Goal: Task Accomplishment & Management: Complete application form

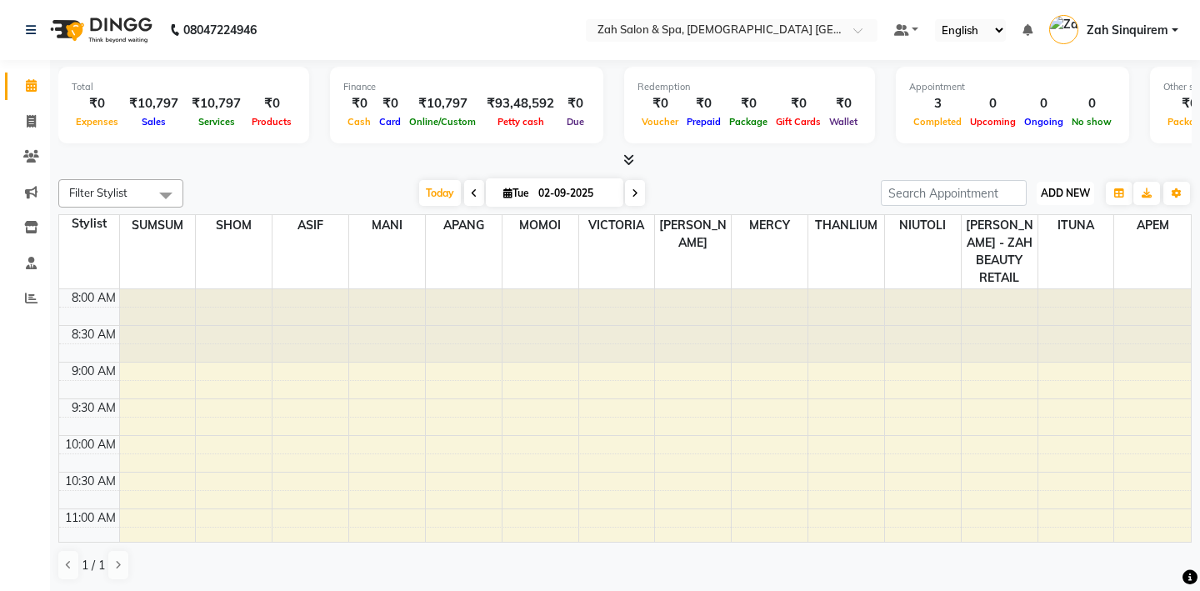
click at [1072, 192] on span "ADD NEW" at bounding box center [1065, 193] width 49 height 13
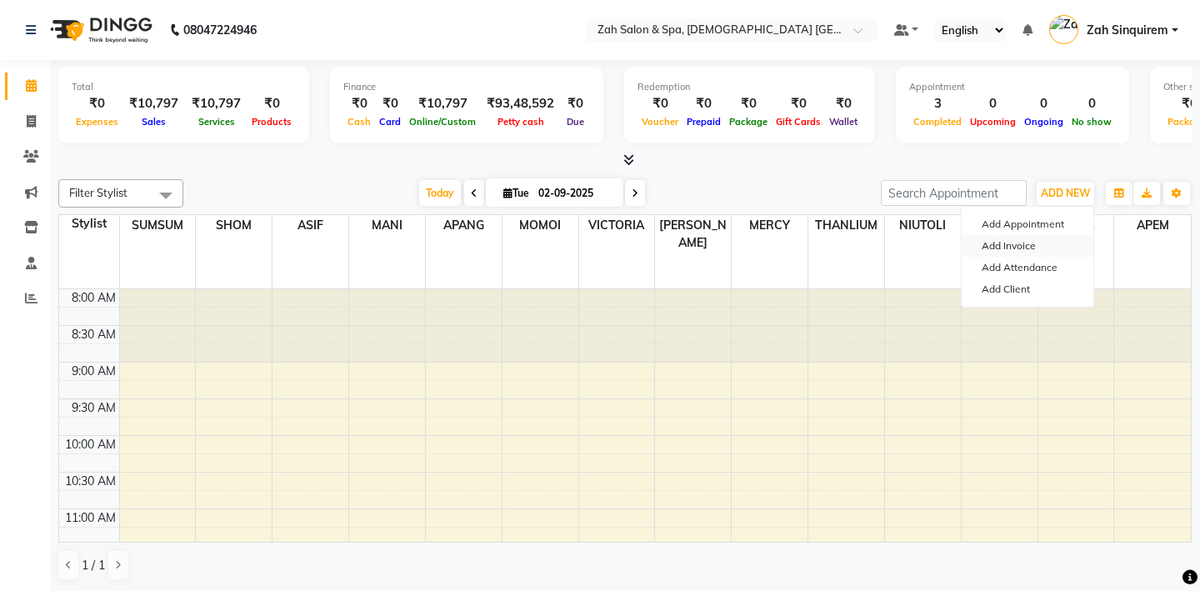
click at [1009, 245] on link "Add Invoice" at bounding box center [1028, 246] width 132 height 22
select select "5613"
select select "service"
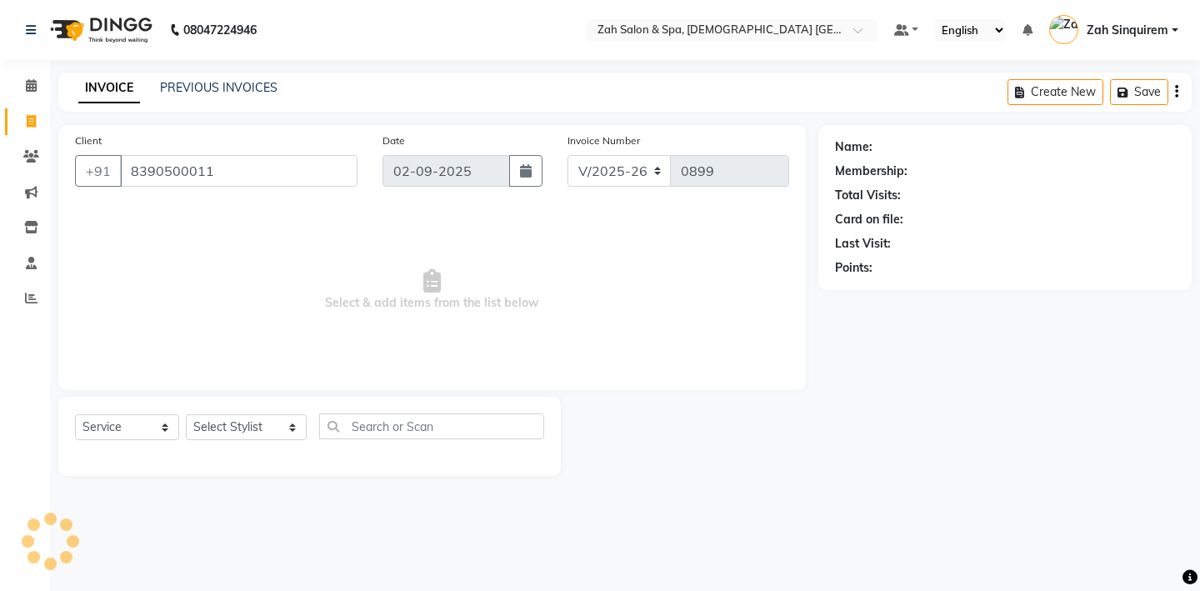
type input "8390500011"
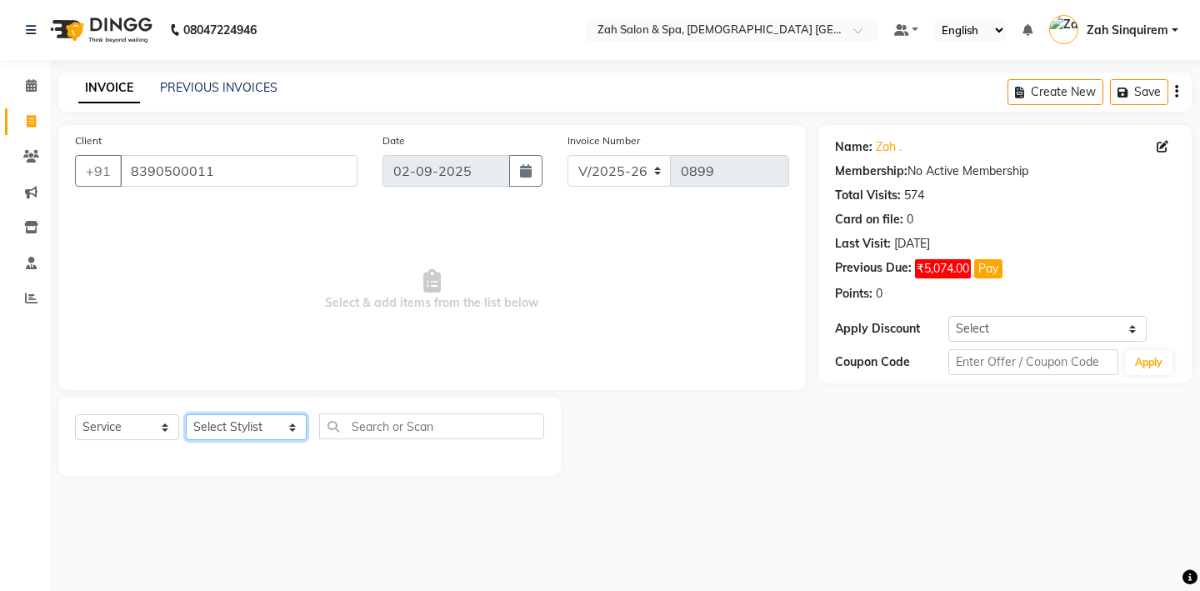
click at [259, 424] on select "Select Stylist [PERSON_NAME] - ZAH BEAUTY RETAIL APANG APEM ASIF ITUNA MANI MER…" at bounding box center [246, 427] width 121 height 26
select select "38262"
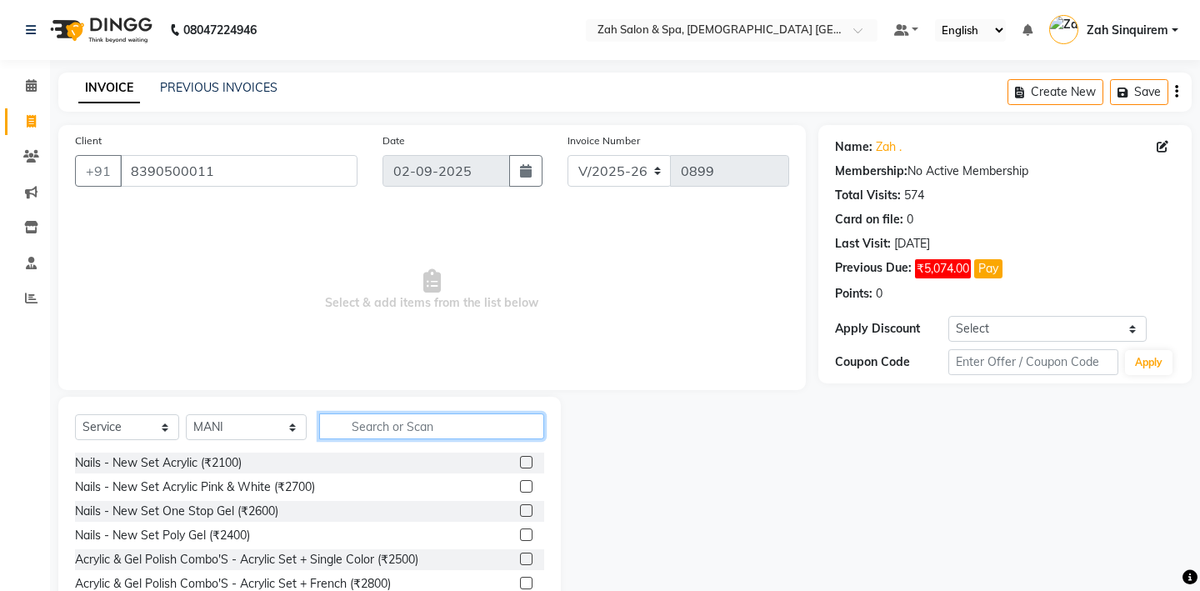
click at [339, 423] on input "text" at bounding box center [431, 426] width 225 height 26
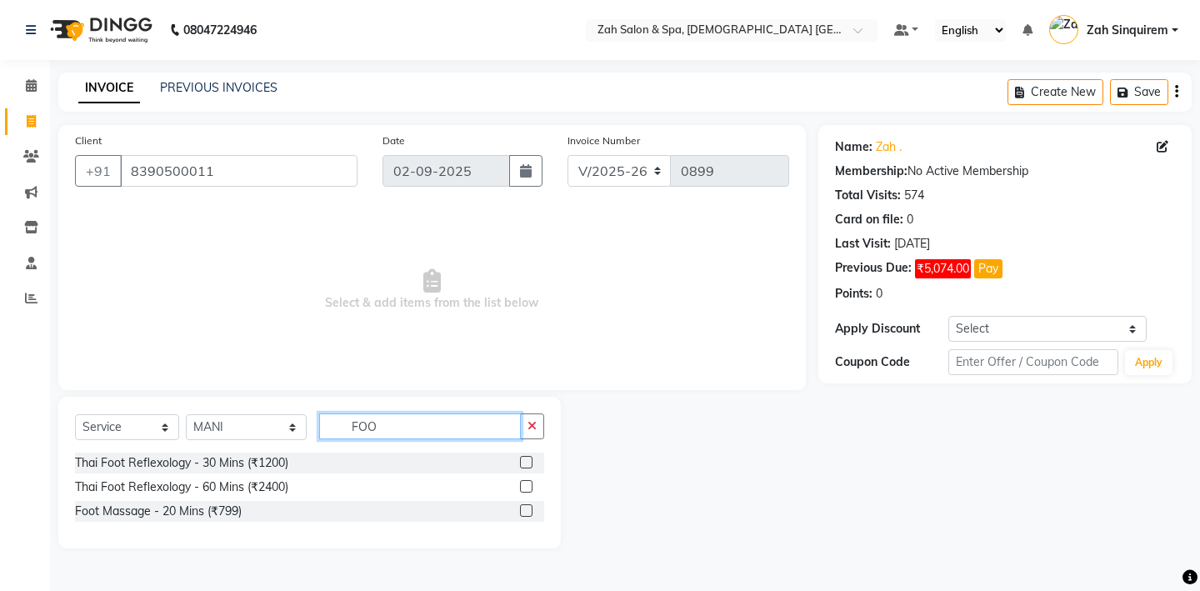
type input "FOO"
click at [527, 483] on label at bounding box center [526, 486] width 13 height 13
click at [527, 483] on input "checkbox" at bounding box center [525, 487] width 11 height 11
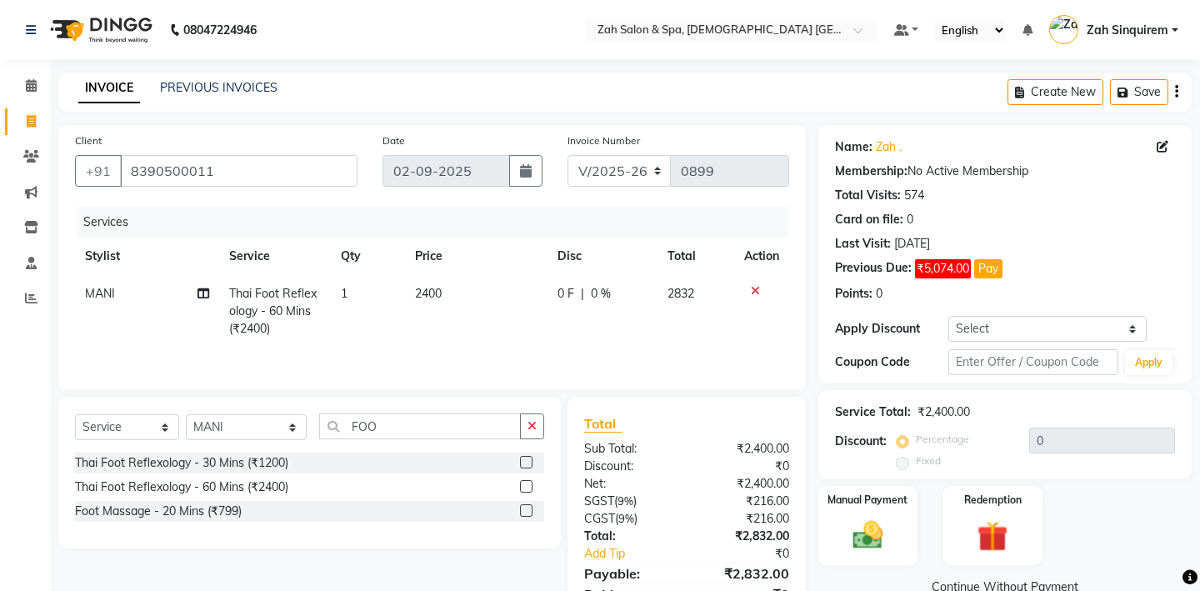
click at [528, 484] on label at bounding box center [526, 486] width 13 height 13
click at [528, 484] on input "checkbox" at bounding box center [525, 487] width 11 height 11
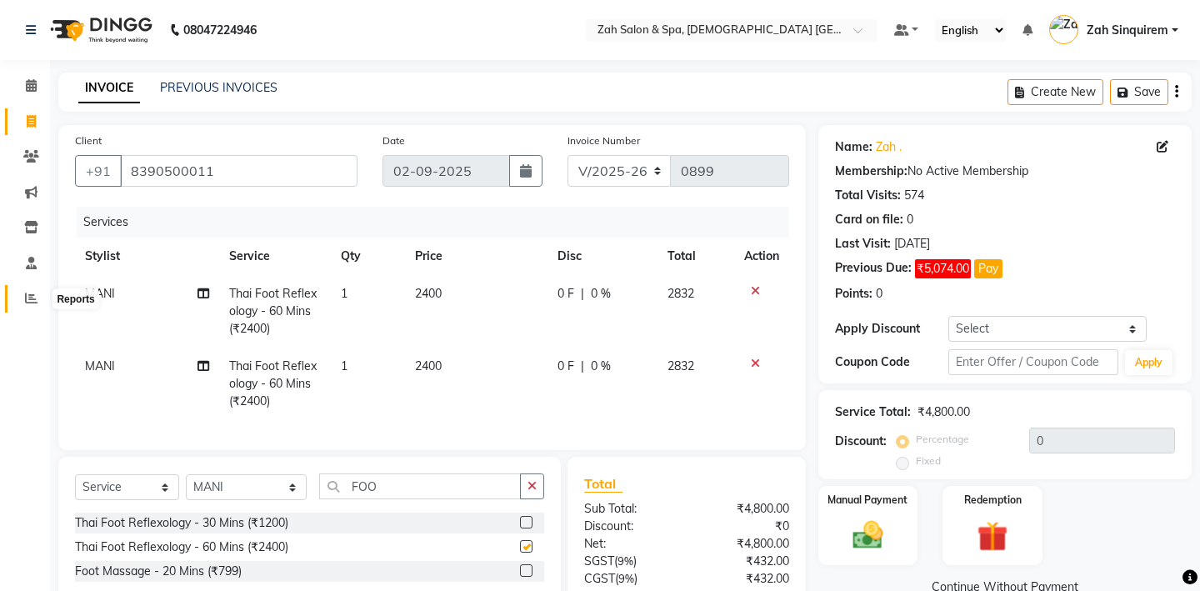
checkbox input "false"
click at [107, 294] on span "MANI" at bounding box center [100, 293] width 30 height 15
select select "38262"
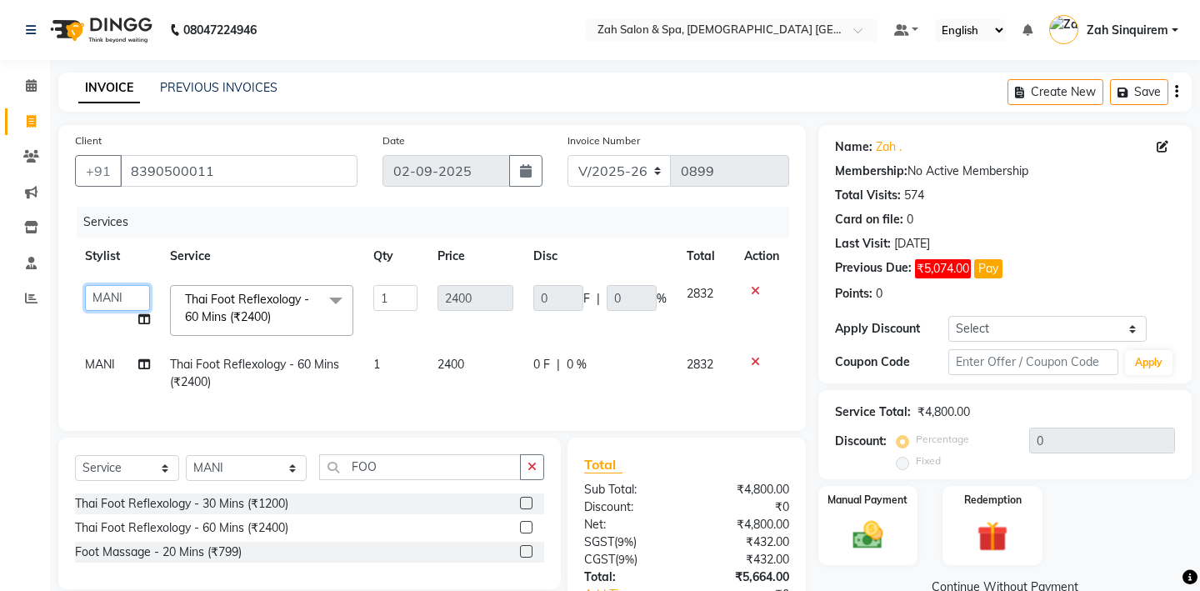
click at [107, 294] on select "[PERSON_NAME] - ZAH BEAUTY RETAIL APANG APEM ASIF ITUNA MANI MERCY MOMOI NIUTOL…" at bounding box center [117, 298] width 65 height 26
select select "38271"
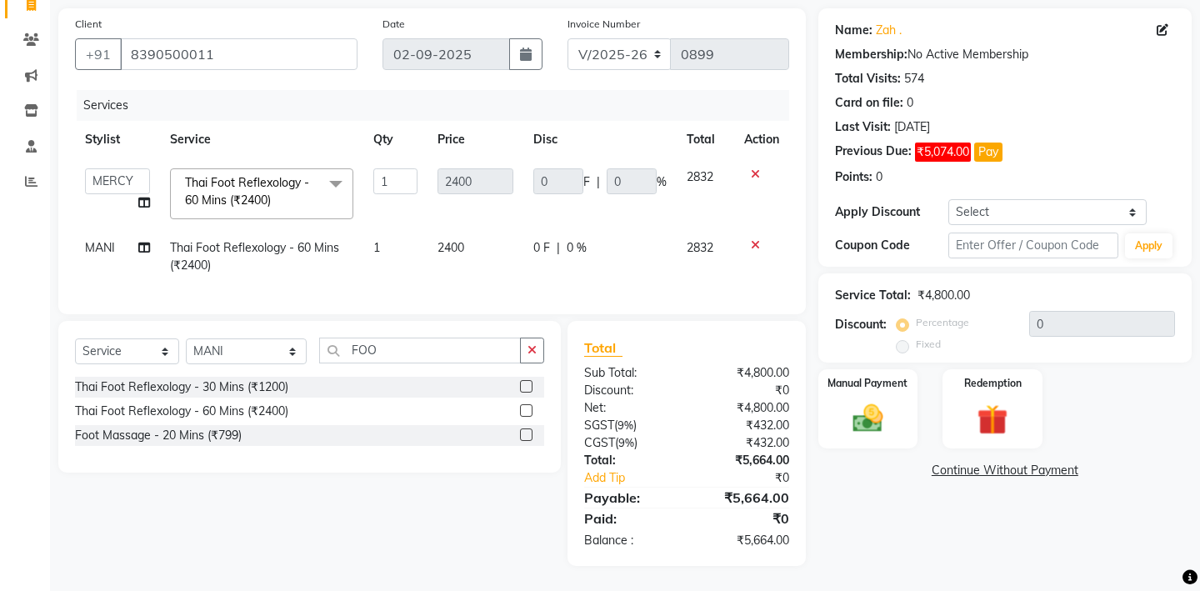
click at [528, 432] on label at bounding box center [526, 434] width 13 height 13
click at [528, 432] on input "checkbox" at bounding box center [525, 435] width 11 height 11
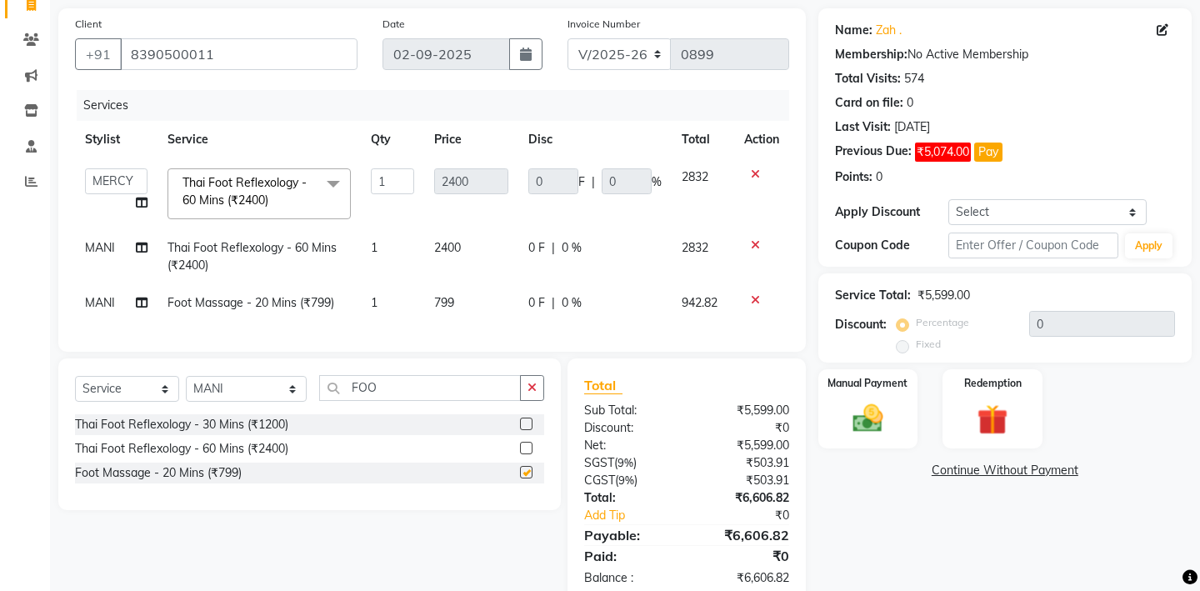
checkbox input "false"
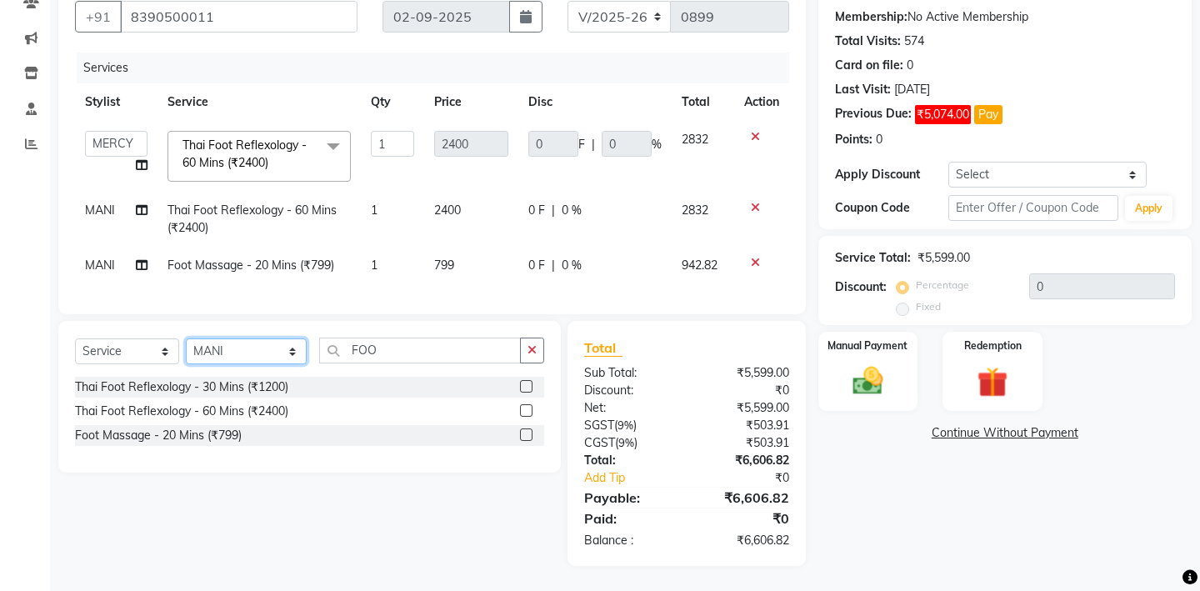
click at [222, 354] on select "Select Stylist [PERSON_NAME] - ZAH BEAUTY RETAIL APANG APEM ASIF ITUNA MANI MER…" at bounding box center [246, 351] width 121 height 26
select select "38271"
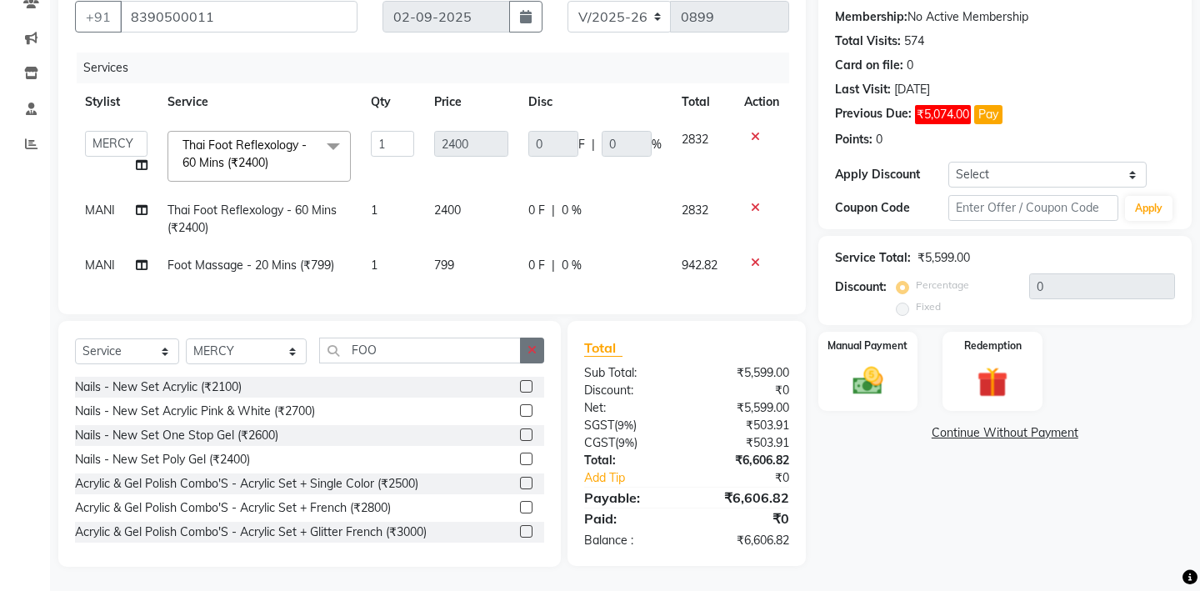
click at [527, 347] on button "button" at bounding box center [532, 351] width 24 height 26
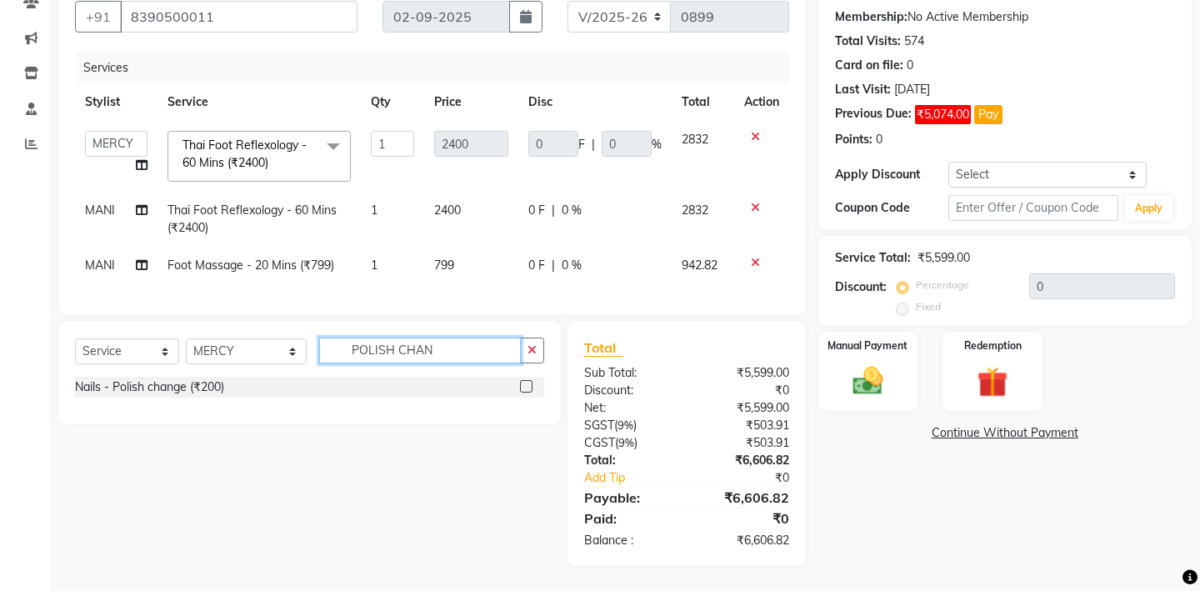
type input "POLISH CHAN"
click at [528, 388] on label at bounding box center [526, 386] width 13 height 13
click at [528, 388] on input "checkbox" at bounding box center [525, 387] width 11 height 11
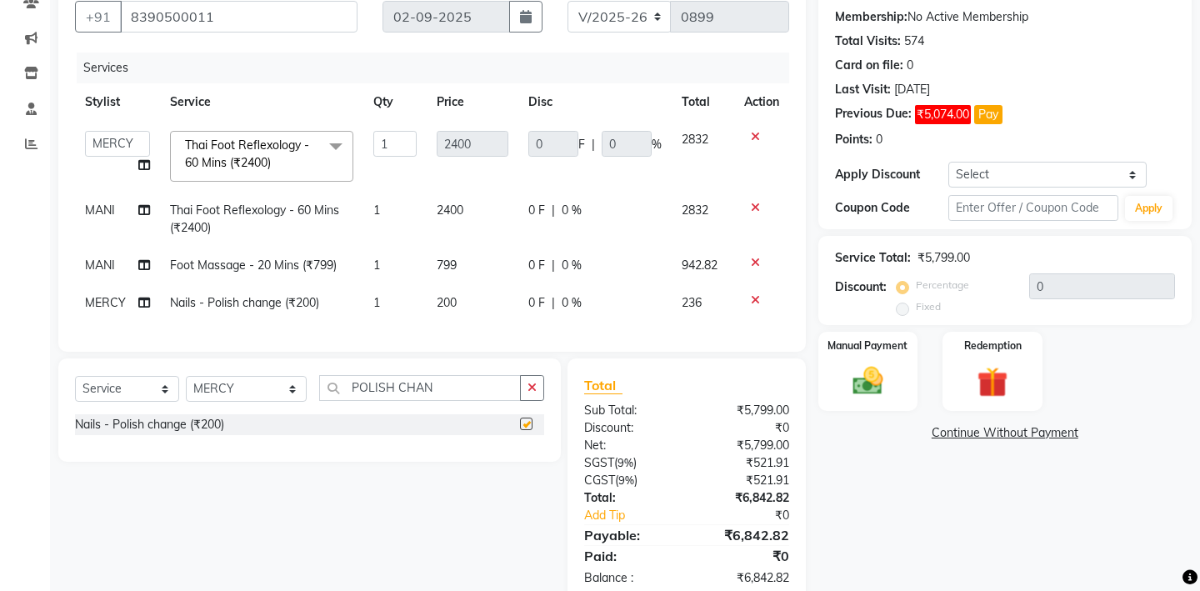
checkbox input "false"
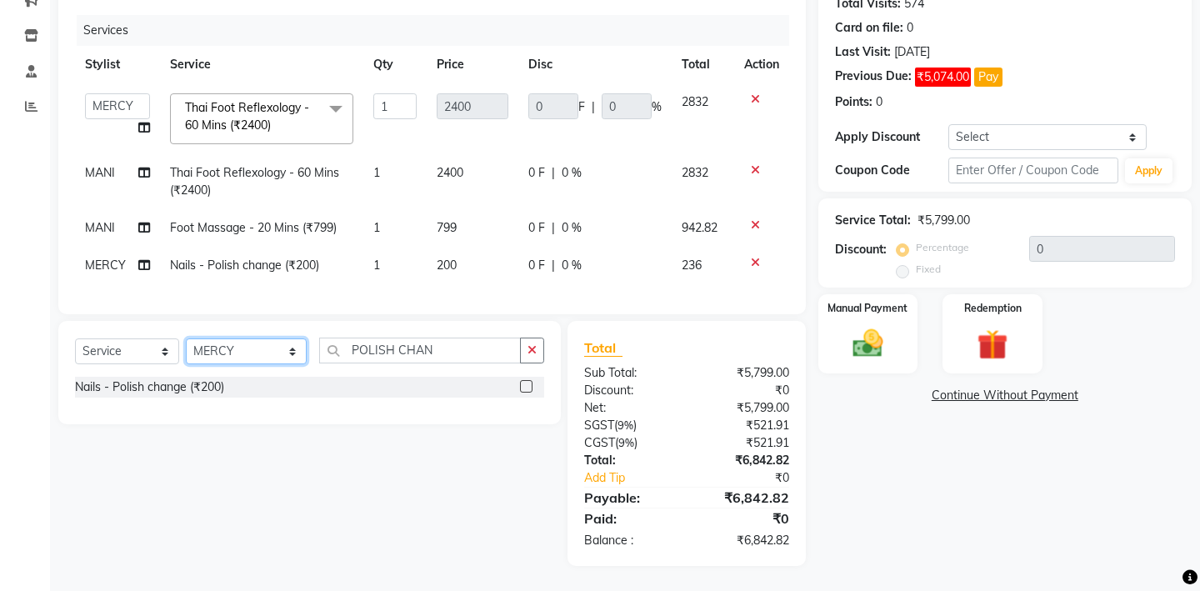
click at [234, 353] on select "Select Stylist [PERSON_NAME] - ZAH BEAUTY RETAIL APANG APEM ASIF ITUNA MANI MER…" at bounding box center [246, 351] width 121 height 26
select select "38259"
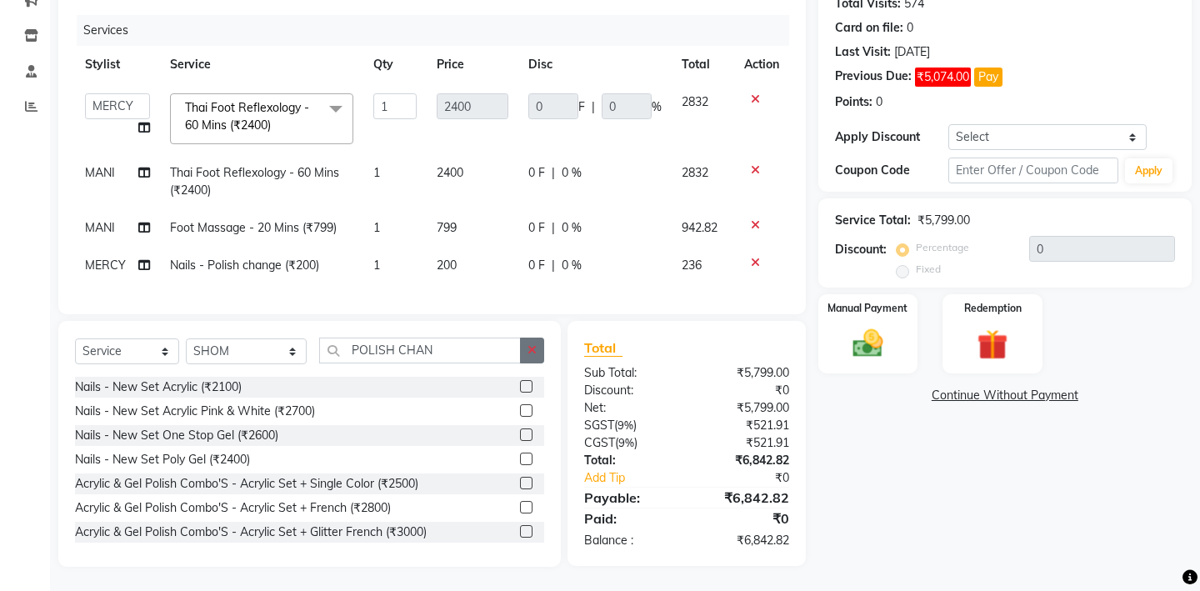
click at [523, 352] on button "button" at bounding box center [532, 351] width 24 height 26
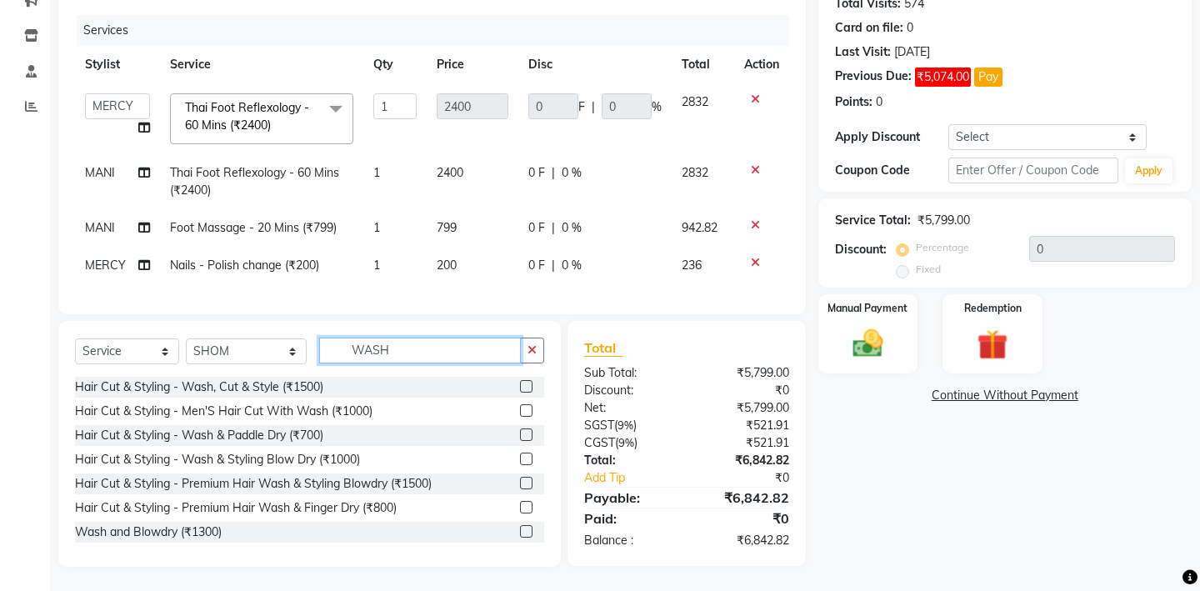
scroll to position [30, 0]
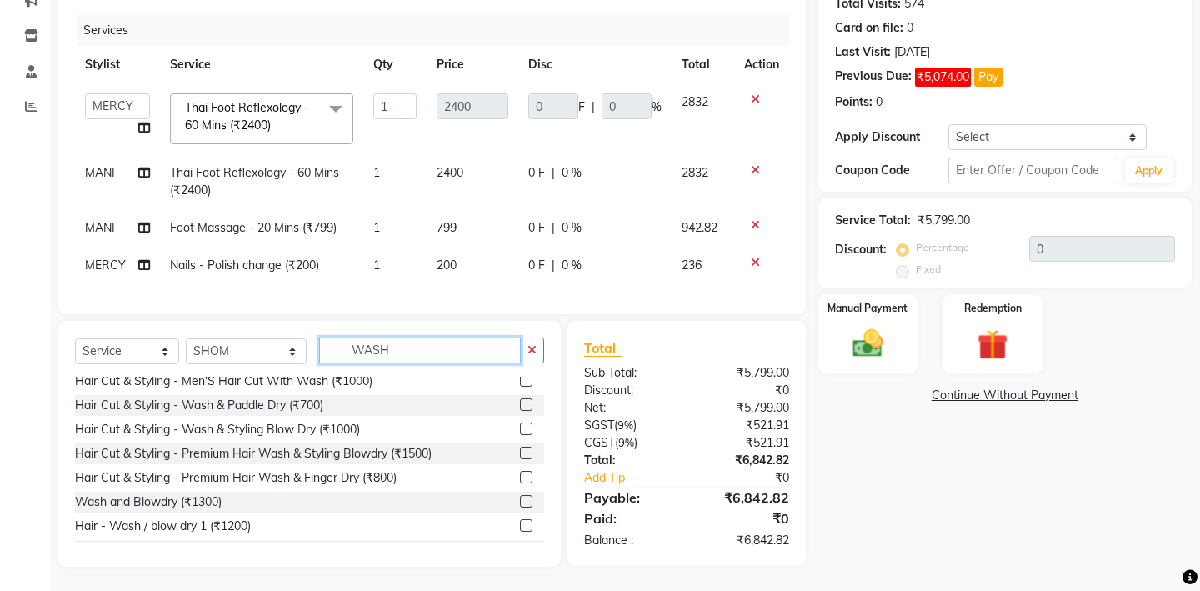
type input "WASH"
